Goal: Information Seeking & Learning: Learn about a topic

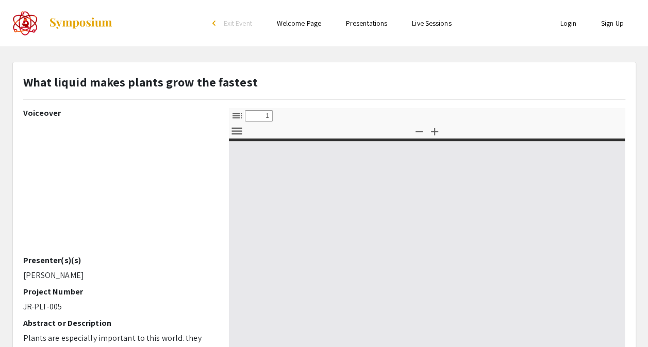
select select "custom"
type input "0"
select select "custom"
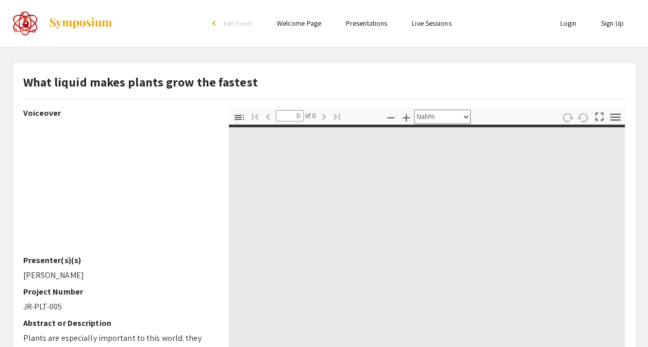
type input "1"
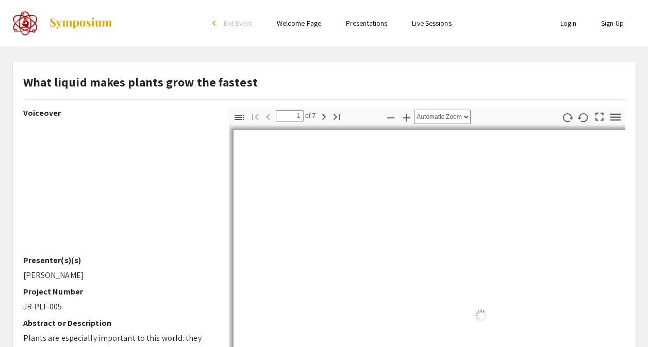
select select "auto"
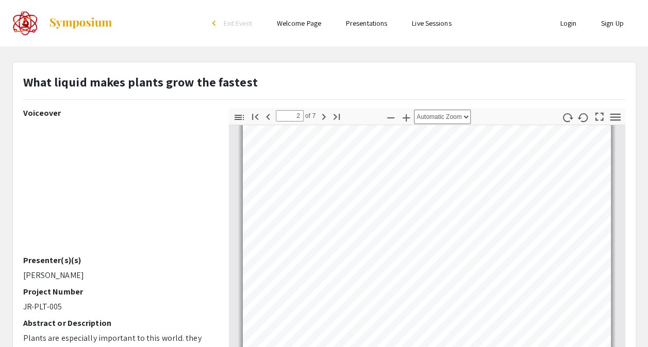
scroll to position [315, 0]
type input "3"
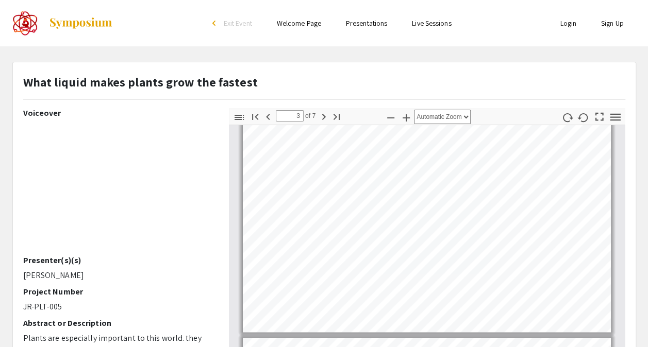
scroll to position [635, 0]
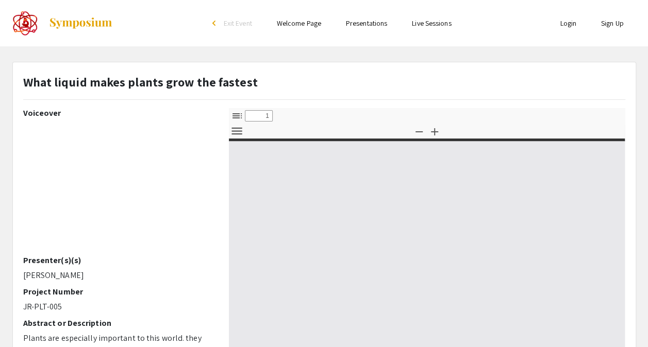
select select "custom"
type input "0"
select select "custom"
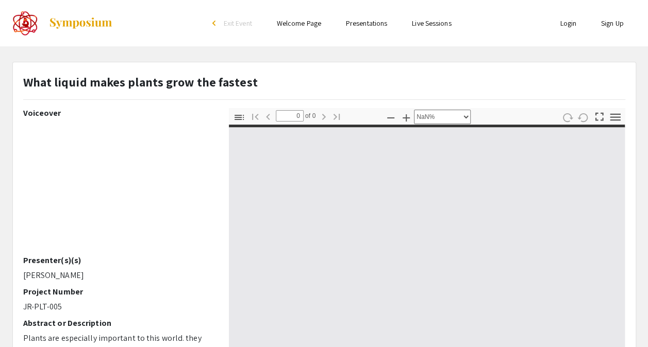
type input "1"
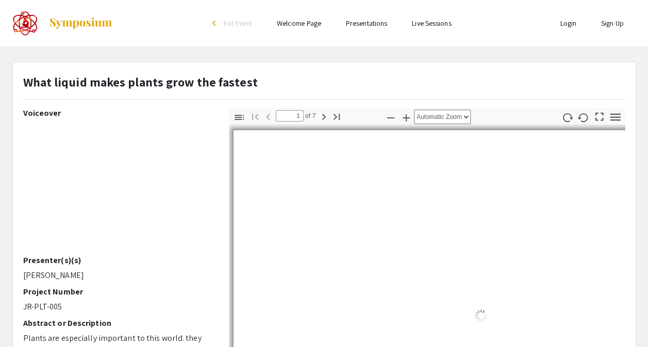
select select "auto"
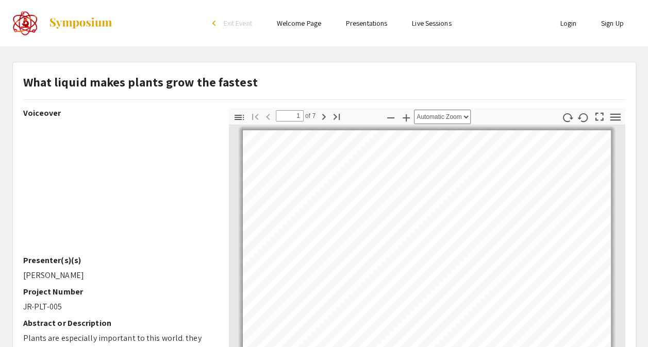
scroll to position [1, 0]
